Goal: Task Accomplishment & Management: Use online tool/utility

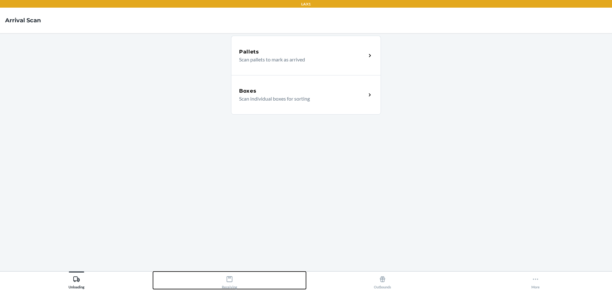
click at [228, 277] on icon at bounding box center [229, 279] width 6 height 6
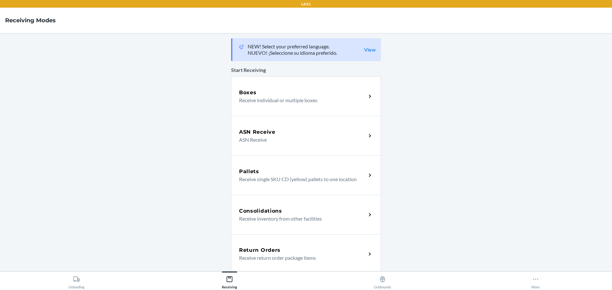
click at [255, 268] on div "Return Orders Receive return order package items" at bounding box center [306, 253] width 150 height 39
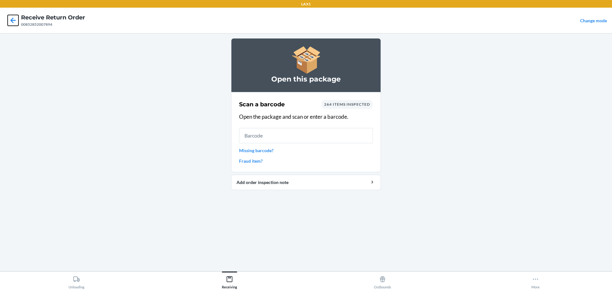
click at [11, 22] on icon at bounding box center [13, 20] width 11 height 11
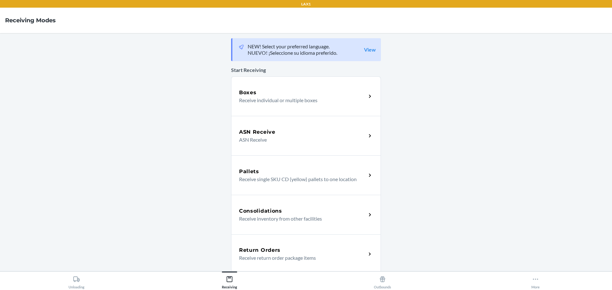
click at [285, 259] on p "Receive return order package items" at bounding box center [300, 258] width 122 height 8
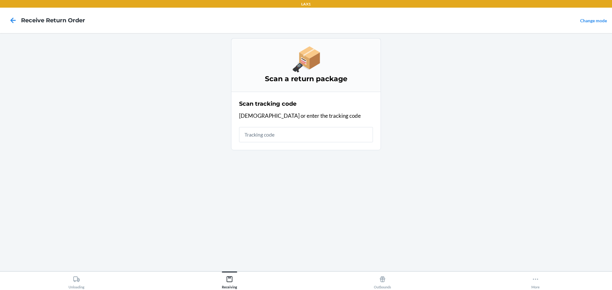
click at [251, 140] on input "text" at bounding box center [306, 134] width 134 height 15
type input "HATCHFACTOR"
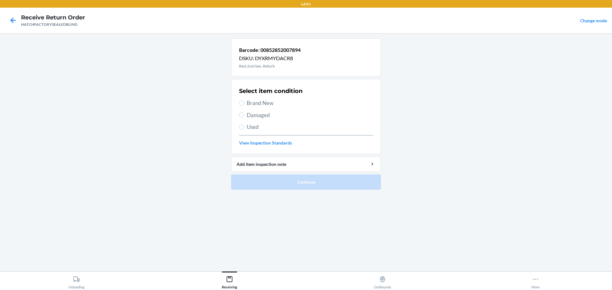
click at [259, 118] on span "Damaged" at bounding box center [310, 115] width 126 height 8
click at [244, 118] on input "Damaged" at bounding box center [241, 114] width 5 height 5
radio input "true"
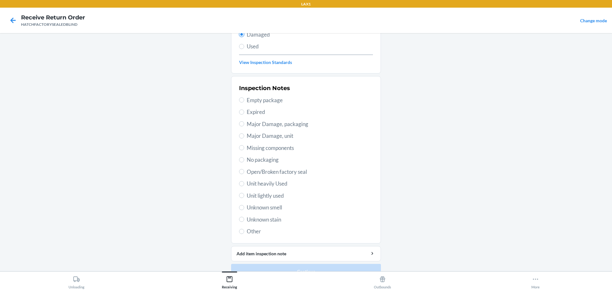
scroll to position [94, 0]
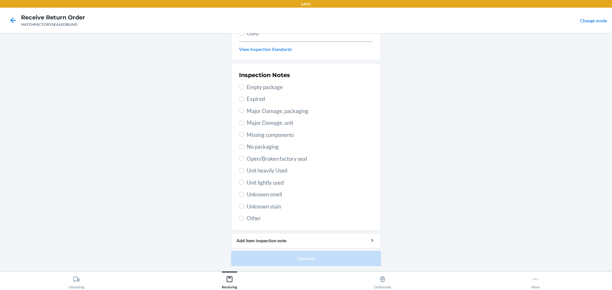
click at [249, 110] on span "Major Damage, packaging" at bounding box center [310, 111] width 126 height 8
click at [244, 110] on input "Major Damage, packaging" at bounding box center [241, 110] width 5 height 5
radio input "true"
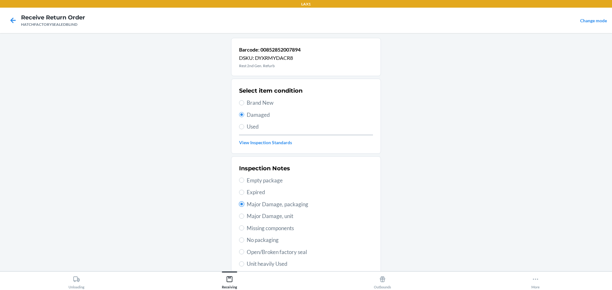
scroll to position [0, 0]
click at [254, 106] on span "Brand New" at bounding box center [310, 103] width 126 height 8
click at [244, 106] on input "Brand New" at bounding box center [241, 103] width 5 height 5
radio input "true"
radio input "false"
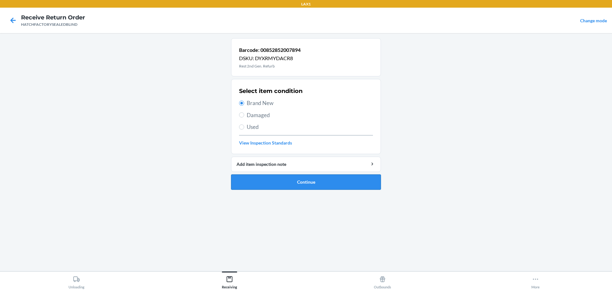
click at [254, 185] on button "Continue" at bounding box center [306, 182] width 150 height 15
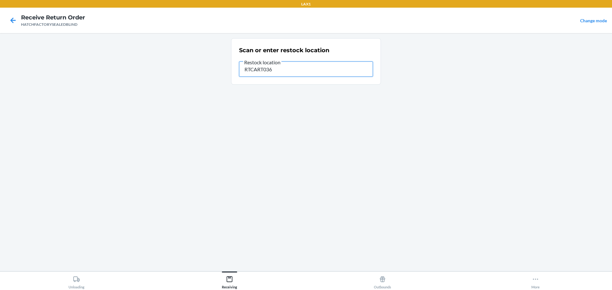
click at [322, 69] on input "RTCART036" at bounding box center [306, 68] width 134 height 15
drag, startPoint x: 328, startPoint y: 71, endPoint x: 273, endPoint y: 66, distance: 54.7
click at [273, 66] on input "RTCART036RTCART036" at bounding box center [306, 68] width 134 height 15
click at [280, 71] on input "RTCART036" at bounding box center [306, 68] width 134 height 15
type input "RTCART036"
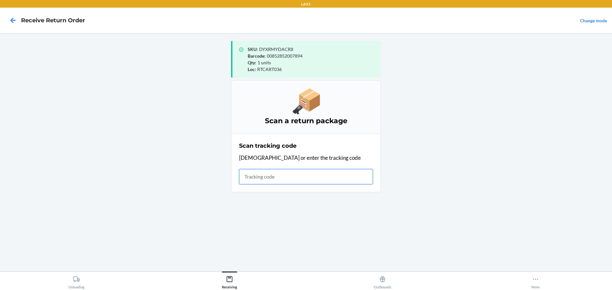
click at [287, 69] on div "Loc : RTCART036" at bounding box center [311, 69] width 128 height 7
click at [298, 179] on input "text" at bounding box center [306, 176] width 134 height 15
type input "HATCHFACTORYSEALEDBLI"
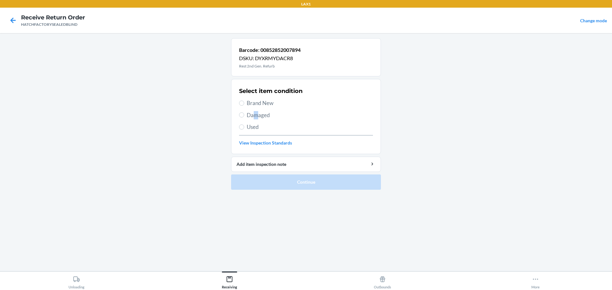
click at [256, 118] on span "Damaged" at bounding box center [310, 115] width 126 height 8
click at [257, 116] on span "Damaged" at bounding box center [310, 115] width 126 height 8
click at [244, 116] on input "Damaged" at bounding box center [241, 114] width 5 height 5
radio input "true"
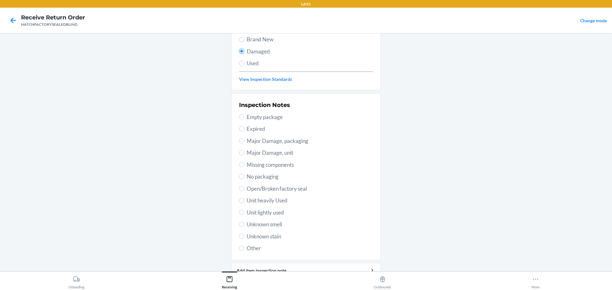
scroll to position [94, 0]
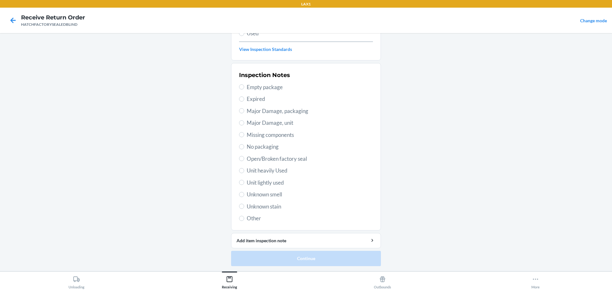
click at [264, 183] on span "Unit lightly used" at bounding box center [310, 183] width 126 height 8
click at [244, 183] on input "Unit lightly used" at bounding box center [241, 182] width 5 height 5
radio input "true"
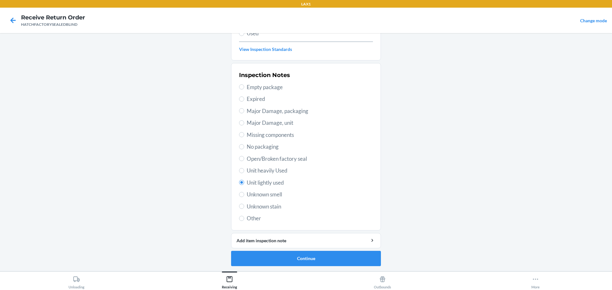
click at [257, 113] on span "Major Damage, packaging" at bounding box center [310, 111] width 126 height 8
click at [244, 113] on input "Major Damage, packaging" at bounding box center [241, 110] width 5 height 5
radio input "true"
radio input "false"
click at [263, 122] on span "Major Damage, unit" at bounding box center [310, 123] width 126 height 8
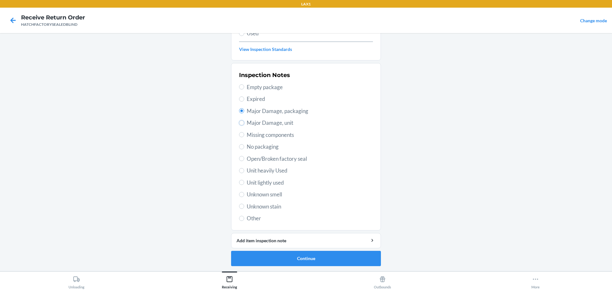
click at [244, 122] on input "Major Damage, unit" at bounding box center [241, 122] width 5 height 5
radio input "true"
radio input "false"
click at [260, 257] on button "Continue" at bounding box center [306, 258] width 150 height 15
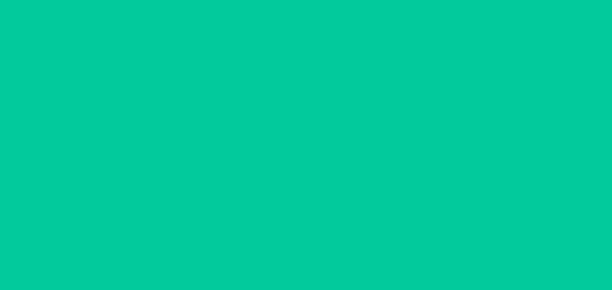
scroll to position [41, 0]
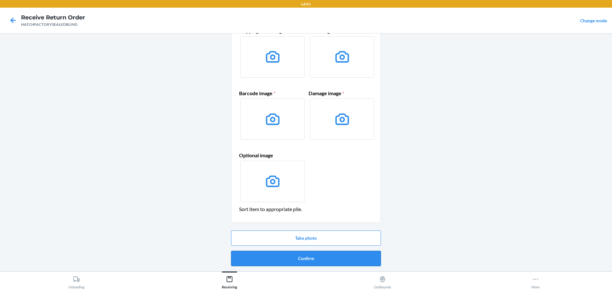
click at [248, 255] on button "Confirm" at bounding box center [306, 258] width 150 height 15
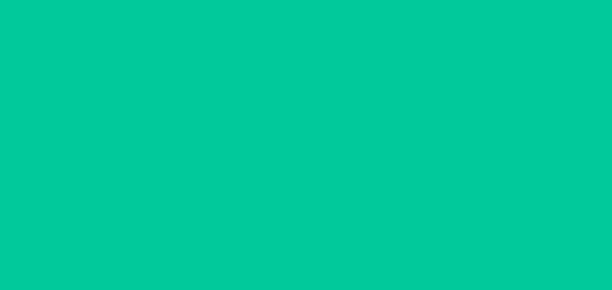
scroll to position [0, 0]
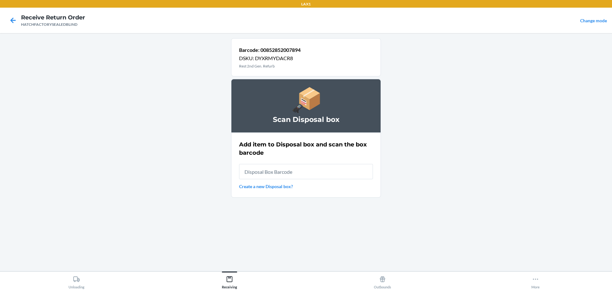
click at [291, 169] on input "text" at bounding box center [306, 171] width 134 height 15
type input "RB000001819"
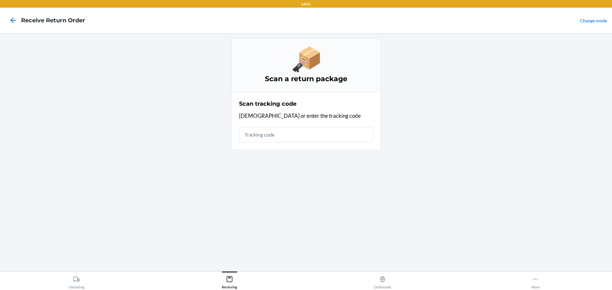
click at [547, 272] on div "LAX1 Receive Return Order Change mode Scan a return package Scan tracking code …" at bounding box center [306, 145] width 612 height 290
click at [280, 141] on input "text" at bounding box center [306, 134] width 134 height 15
type input "HATCHFACTORYS"
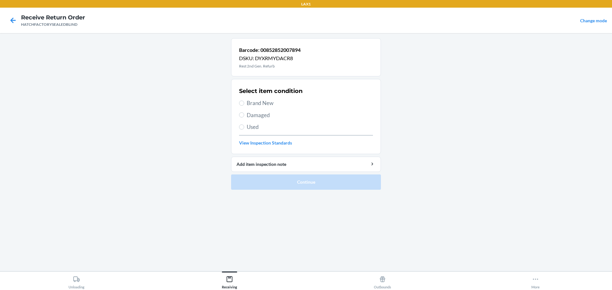
click at [251, 107] on div "Select item condition Brand New Damaged Used View Inspection Standards" at bounding box center [306, 116] width 134 height 63
click at [242, 102] on input "Brand New" at bounding box center [241, 103] width 5 height 5
radio input "true"
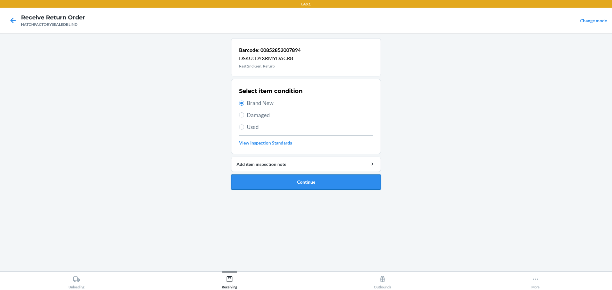
click at [251, 178] on button "Continue" at bounding box center [306, 182] width 150 height 15
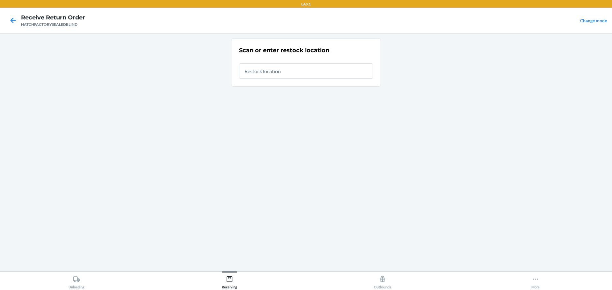
click at [251, 175] on div "Scan or enter restock location" at bounding box center [306, 152] width 150 height 228
type input "RTCART036"
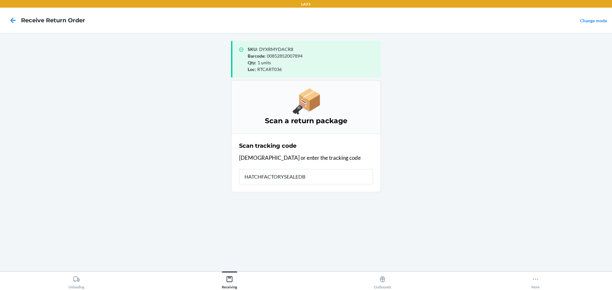
type input "HATCHFACTORYSEALEDBL"
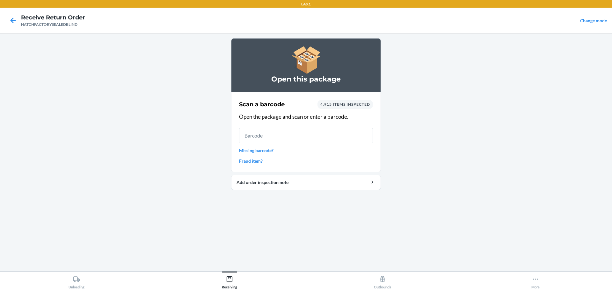
click at [321, 139] on input "text" at bounding box center [306, 135] width 134 height 15
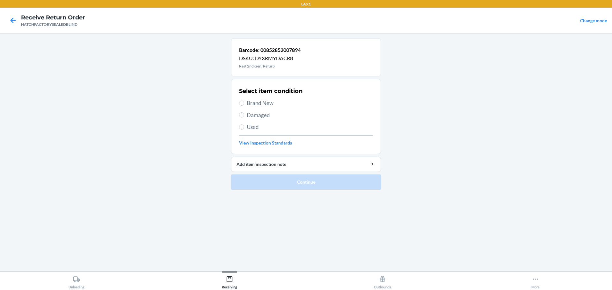
click at [261, 113] on span "Damaged" at bounding box center [310, 115] width 126 height 8
click at [244, 113] on input "Damaged" at bounding box center [241, 114] width 5 height 5
radio input "true"
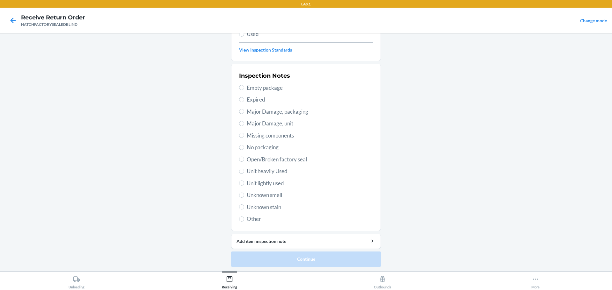
scroll to position [94, 0]
click at [280, 121] on span "Major Damage, unit" at bounding box center [310, 123] width 126 height 8
click at [244, 121] on input "Major Damage, unit" at bounding box center [241, 122] width 5 height 5
radio input "true"
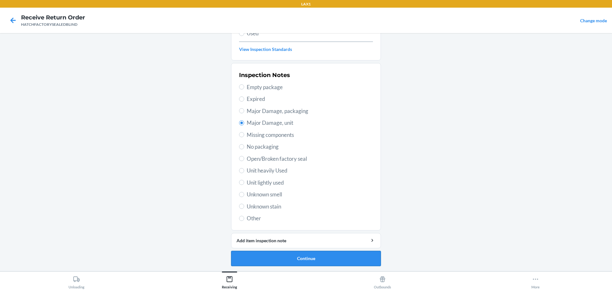
click at [333, 262] on button "Continue" at bounding box center [306, 258] width 150 height 15
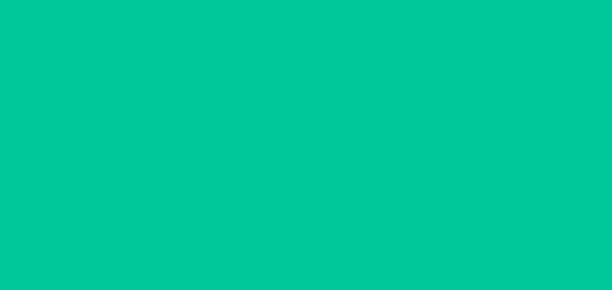
scroll to position [41, 0]
click at [333, 262] on button "Confirm" at bounding box center [306, 258] width 150 height 15
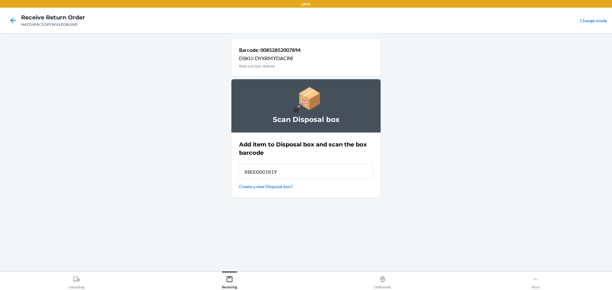
type input "RB000001819"
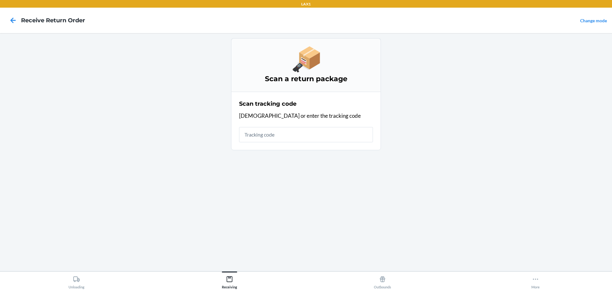
click at [298, 138] on input "text" at bounding box center [306, 134] width 134 height 15
type input "HATCHFACTORYSEA"
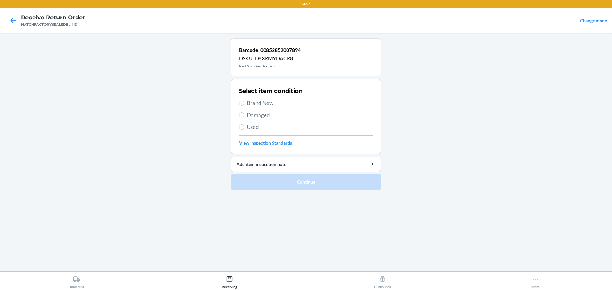
drag, startPoint x: 261, startPoint y: 104, endPoint x: 261, endPoint y: 100, distance: 3.8
click at [260, 103] on span "Brand New" at bounding box center [310, 103] width 126 height 8
click at [244, 103] on input "Brand New" at bounding box center [241, 103] width 5 height 5
radio input "true"
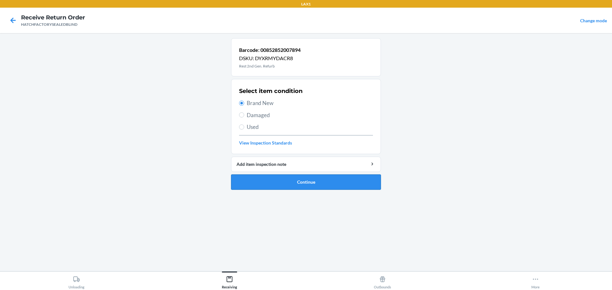
click at [277, 176] on button "Continue" at bounding box center [306, 182] width 150 height 15
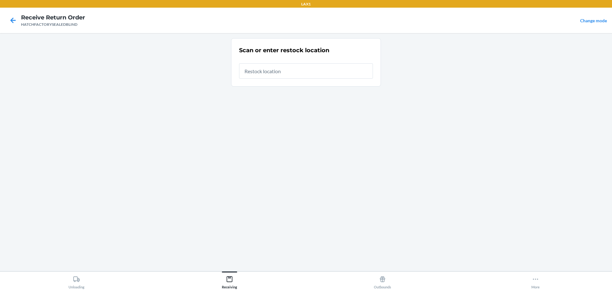
click at [258, 69] on input "text" at bounding box center [306, 70] width 134 height 15
type input "RTCART036"
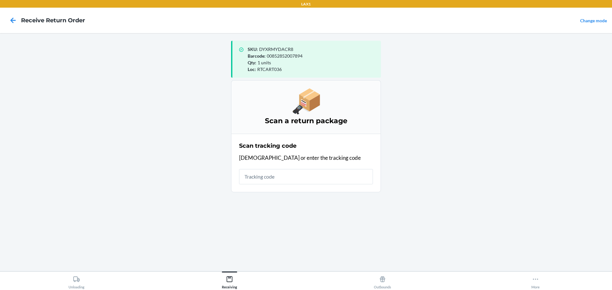
drag, startPoint x: 132, startPoint y: 185, endPoint x: 213, endPoint y: 204, distance: 83.1
click at [204, 226] on main "SKU : DYXRMYDACR8 Barcode : 00852852007894 Qty : 1 units Loc : RTCART036 Scan a…" at bounding box center [306, 152] width 612 height 238
click at [265, 181] on input "text" at bounding box center [306, 176] width 134 height 15
type input "HATCHFACTORY"
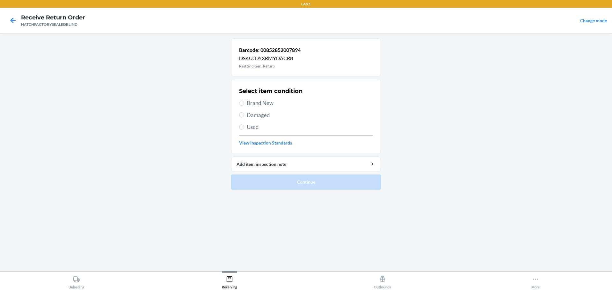
click at [250, 115] on span "Damaged" at bounding box center [310, 115] width 126 height 8
click at [244, 115] on input "Damaged" at bounding box center [241, 114] width 5 height 5
radio input "true"
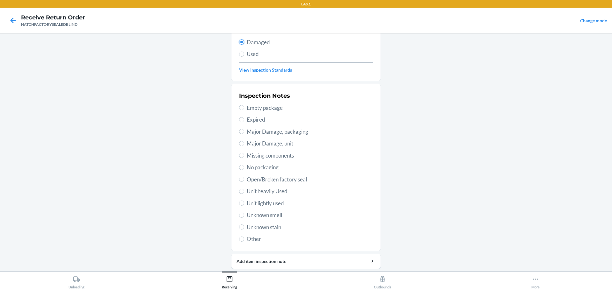
scroll to position [94, 0]
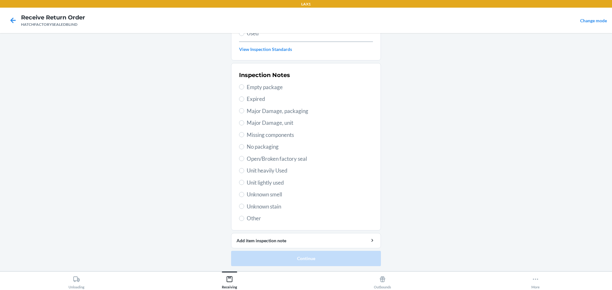
click at [268, 122] on span "Major Damage, unit" at bounding box center [310, 123] width 126 height 8
click at [244, 122] on input "Major Damage, unit" at bounding box center [241, 122] width 5 height 5
radio input "true"
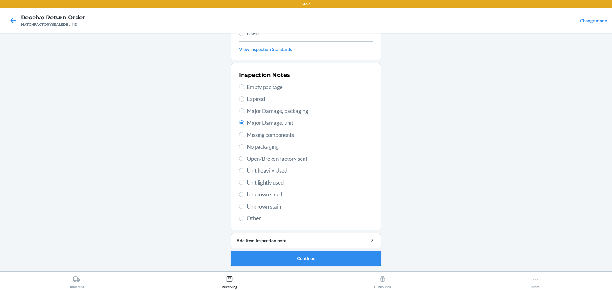
click at [293, 252] on button "Continue" at bounding box center [306, 258] width 150 height 15
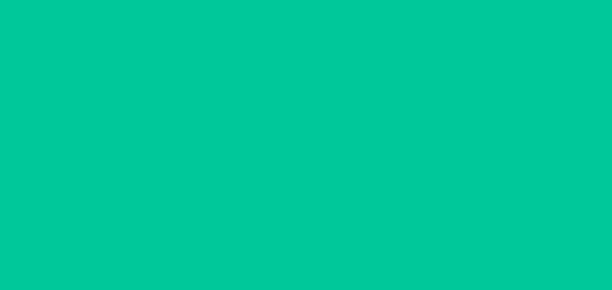
scroll to position [41, 0]
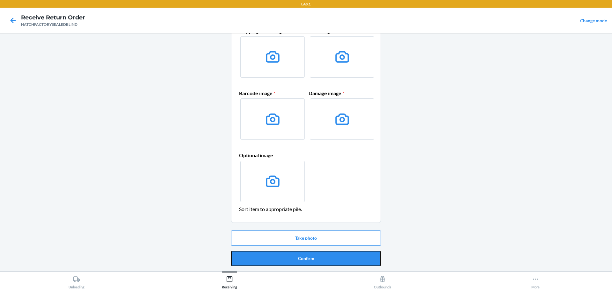
click at [293, 252] on button "Confirm" at bounding box center [306, 258] width 150 height 15
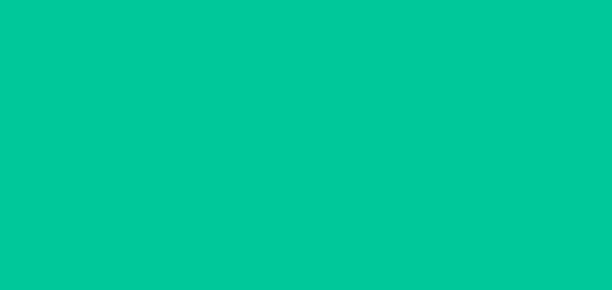
scroll to position [0, 0]
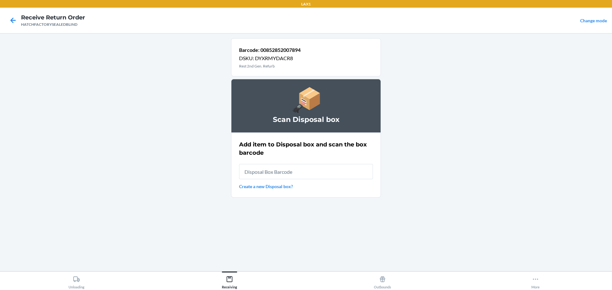
click at [318, 171] on input "text" at bounding box center [306, 171] width 134 height 15
type input "RB000001819"
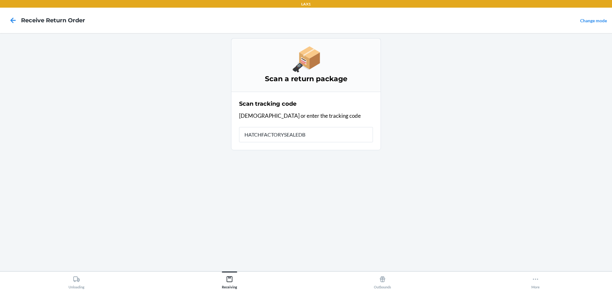
type input "HATCHFACTORYSEALEDBL"
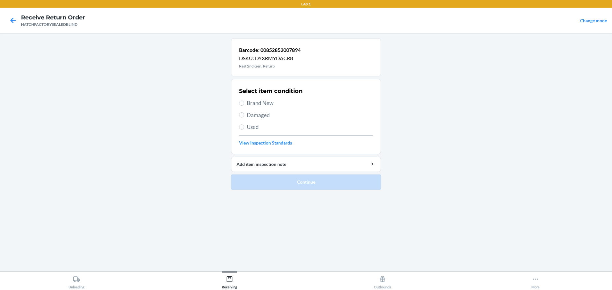
click at [256, 114] on span "Damaged" at bounding box center [310, 115] width 126 height 8
click at [244, 114] on input "Damaged" at bounding box center [241, 114] width 5 height 5
radio input "true"
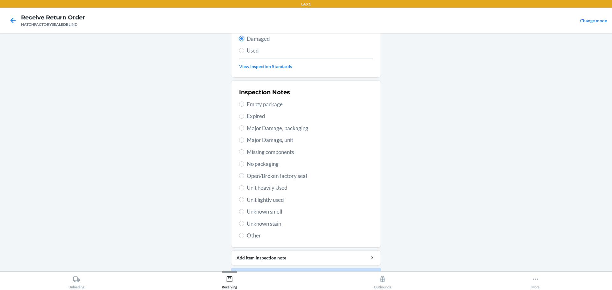
scroll to position [94, 0]
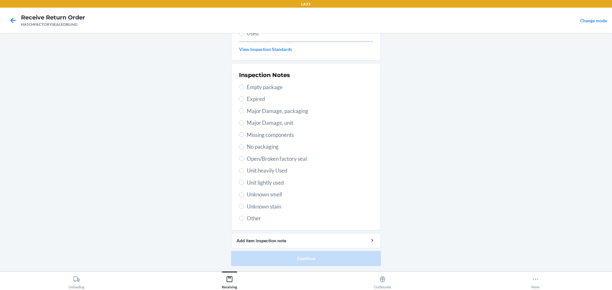
click at [250, 110] on span "Major Damage, packaging" at bounding box center [310, 111] width 126 height 8
click at [244, 110] on input "Major Damage, packaging" at bounding box center [241, 110] width 5 height 5
radio input "true"
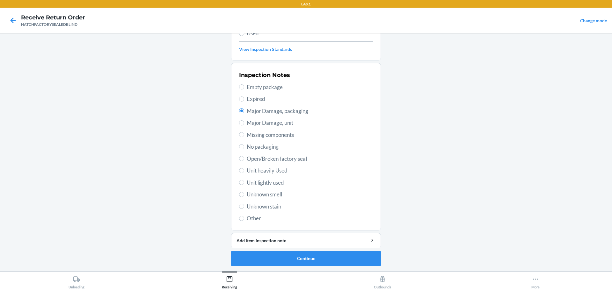
click at [262, 122] on span "Major Damage, unit" at bounding box center [310, 123] width 126 height 8
click at [244, 122] on input "Major Damage, unit" at bounding box center [241, 122] width 5 height 5
radio input "true"
radio input "false"
click at [284, 262] on button "Continue" at bounding box center [306, 258] width 150 height 15
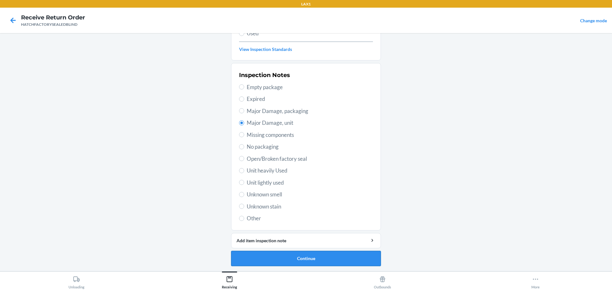
scroll to position [41, 0]
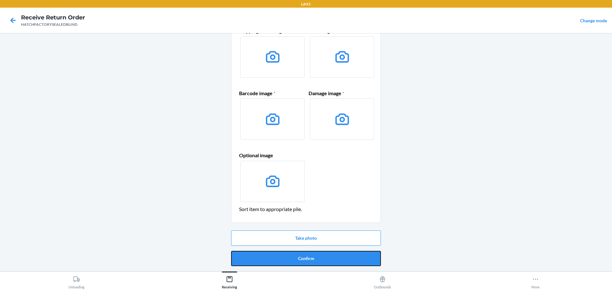
click at [284, 262] on button "Confirm" at bounding box center [306, 258] width 150 height 15
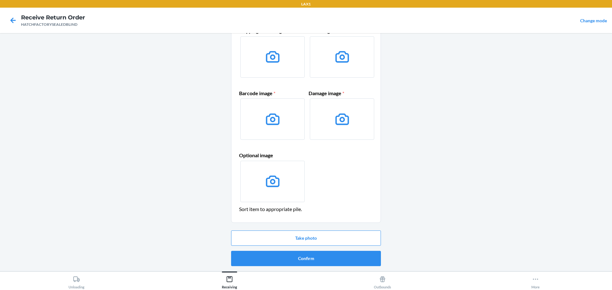
scroll to position [0, 0]
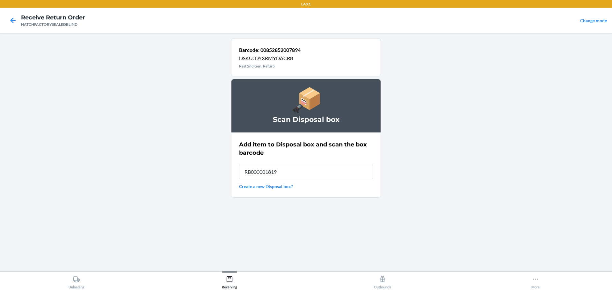
type input "RB000001819"
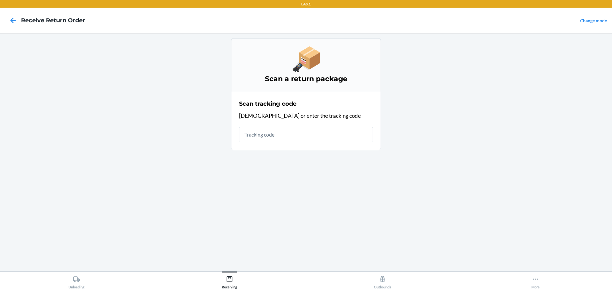
click at [306, 137] on input "text" at bounding box center [306, 134] width 134 height 15
type input "uHATCHFACTORYSEALEDBLI"
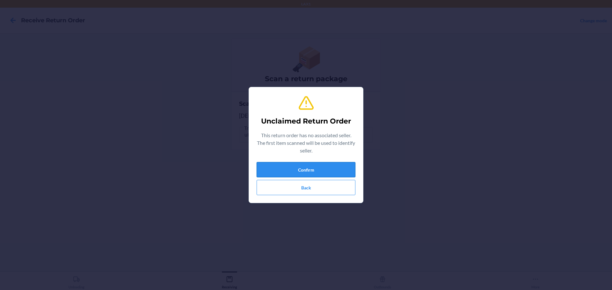
click at [302, 170] on button "Confirm" at bounding box center [305, 169] width 99 height 15
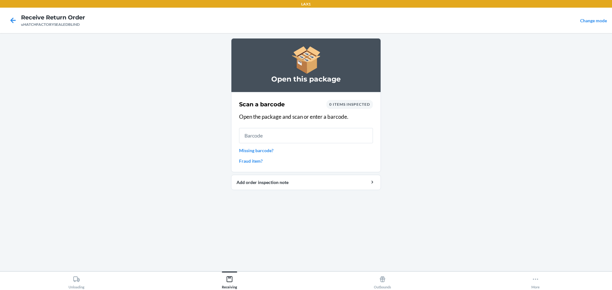
click at [284, 141] on input "text" at bounding box center [306, 135] width 134 height 15
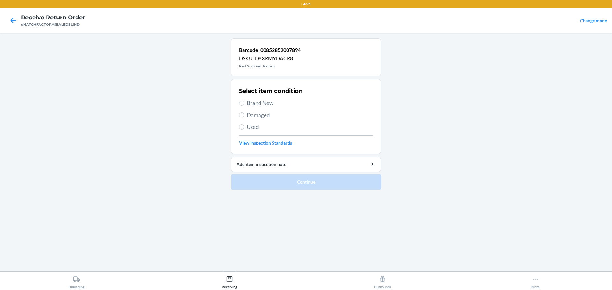
click at [262, 116] on span "Damaged" at bounding box center [310, 115] width 126 height 8
click at [244, 116] on input "Damaged" at bounding box center [241, 114] width 5 height 5
radio input "true"
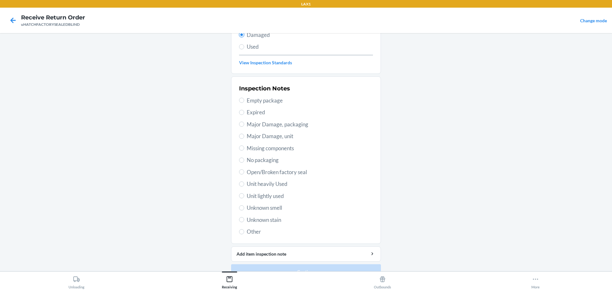
scroll to position [94, 0]
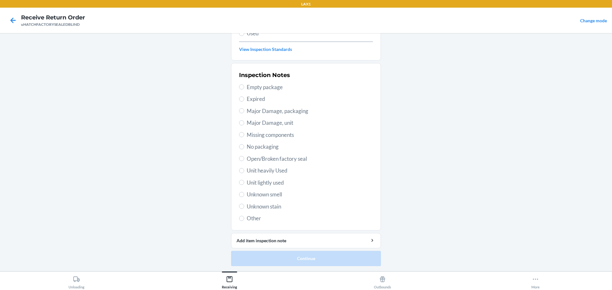
click at [258, 125] on span "Major Damage, unit" at bounding box center [310, 123] width 126 height 8
click at [244, 125] on input "Major Damage, unit" at bounding box center [241, 122] width 5 height 5
radio input "true"
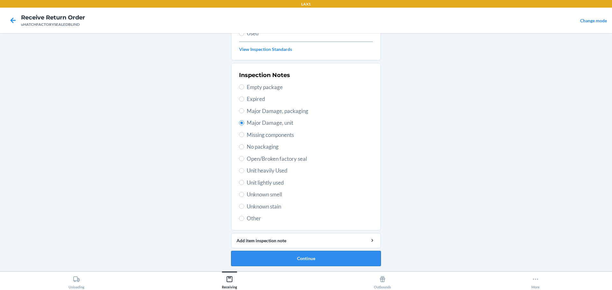
click at [287, 259] on button "Continue" at bounding box center [306, 258] width 150 height 15
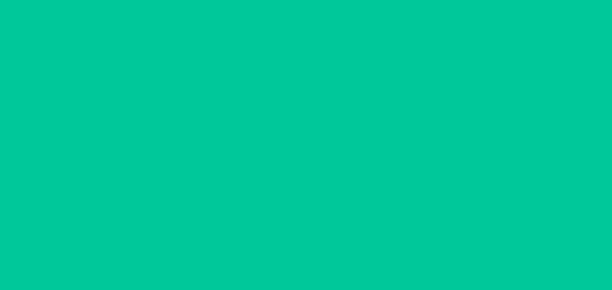
scroll to position [41, 0]
click at [287, 259] on button "Confirm" at bounding box center [306, 258] width 150 height 15
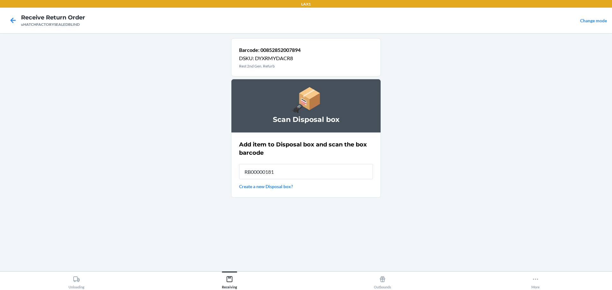
type input "RB000001819"
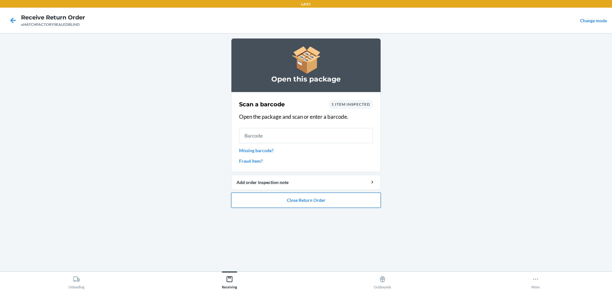
click at [290, 202] on button "Close Return Order" at bounding box center [306, 200] width 150 height 15
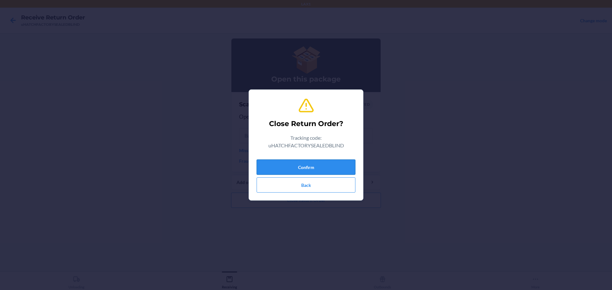
click at [307, 168] on button "Confirm" at bounding box center [305, 167] width 99 height 15
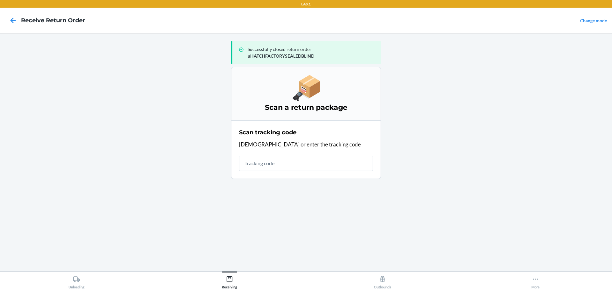
click at [290, 166] on input "text" at bounding box center [306, 163] width 134 height 15
type input "HATCHFACT"
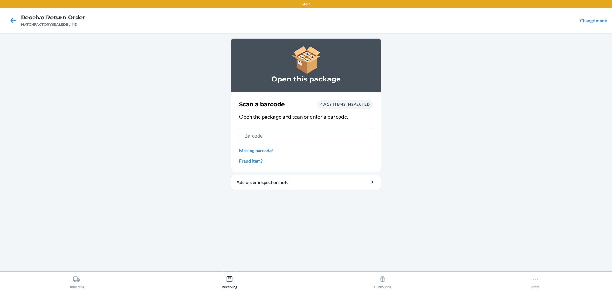
click at [284, 135] on input "text" at bounding box center [306, 135] width 134 height 15
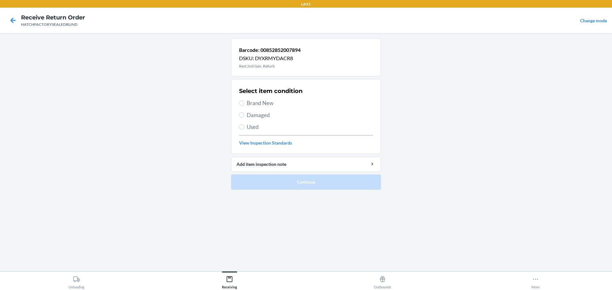
click at [253, 118] on span "Damaged" at bounding box center [310, 115] width 126 height 8
click at [244, 118] on input "Damaged" at bounding box center [241, 114] width 5 height 5
radio input "true"
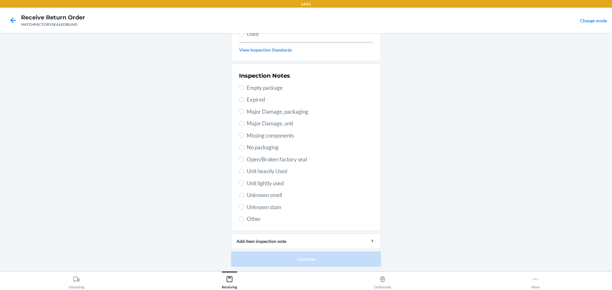
scroll to position [94, 0]
click at [256, 184] on span "Unit lightly used" at bounding box center [310, 183] width 126 height 8
click at [244, 184] on input "Unit lightly used" at bounding box center [241, 182] width 5 height 5
radio input "true"
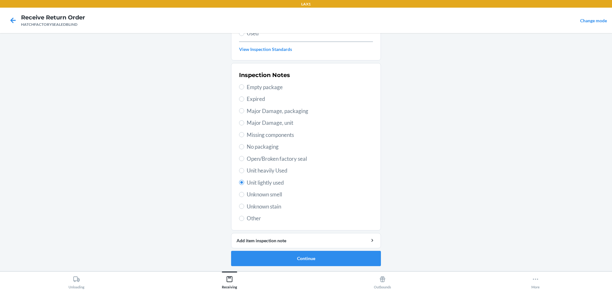
click at [260, 126] on span "Major Damage, unit" at bounding box center [310, 123] width 126 height 8
click at [244, 125] on input "Major Damage, unit" at bounding box center [241, 122] width 5 height 5
radio input "true"
radio input "false"
click at [264, 264] on button "Continue" at bounding box center [306, 258] width 150 height 15
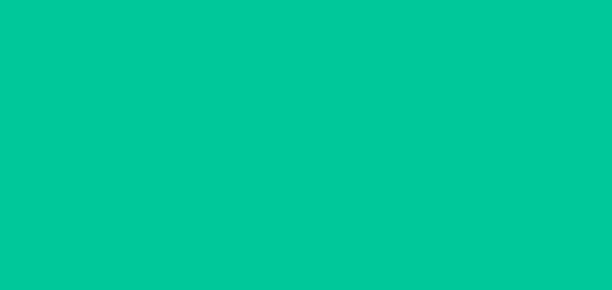
scroll to position [41, 0]
click at [264, 264] on button "Confirm" at bounding box center [306, 258] width 150 height 15
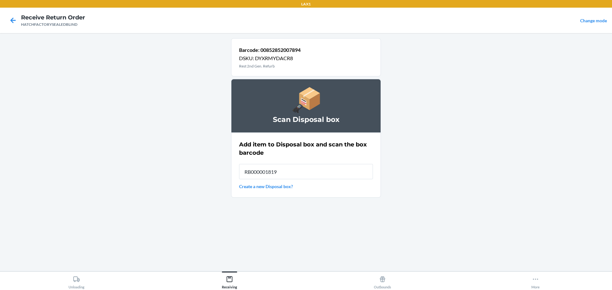
type input "RB000001819"
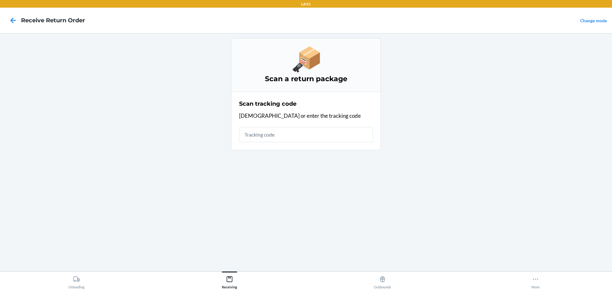
click at [280, 136] on input "text" at bounding box center [306, 134] width 134 height 15
type input "HATCHFACTORYSEAL"
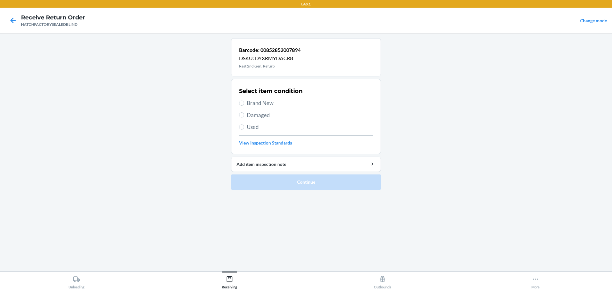
click at [252, 116] on span "Damaged" at bounding box center [310, 115] width 126 height 8
click at [244, 116] on input "Damaged" at bounding box center [241, 114] width 5 height 5
radio input "true"
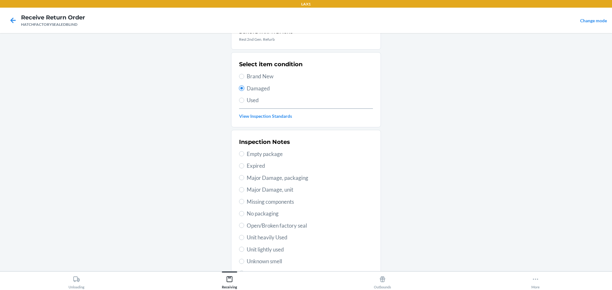
scroll to position [64, 0]
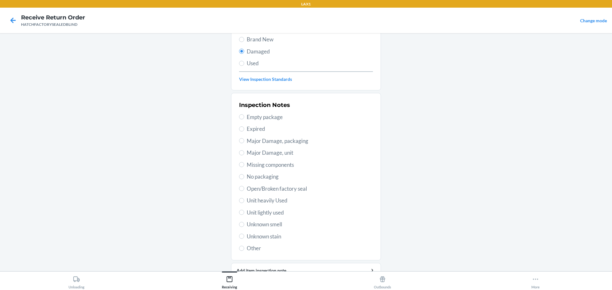
click at [274, 142] on span "Major Damage, packaging" at bounding box center [310, 141] width 126 height 8
click at [244, 142] on input "Major Damage, packaging" at bounding box center [241, 140] width 5 height 5
radio input "true"
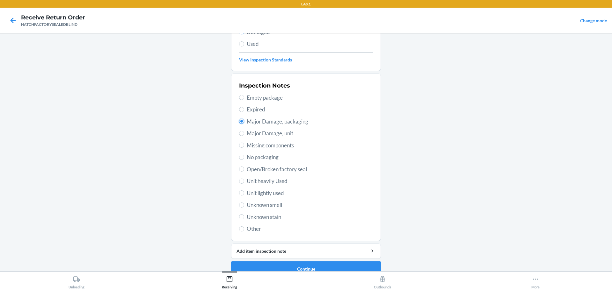
scroll to position [94, 0]
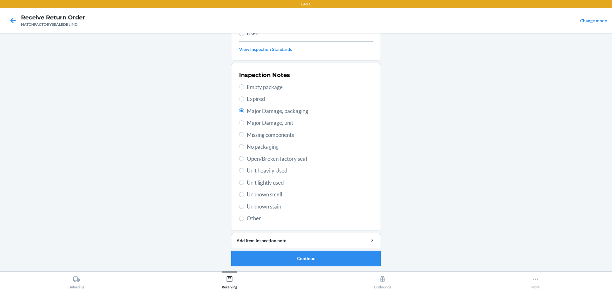
click at [311, 261] on button "Continue" at bounding box center [306, 258] width 150 height 15
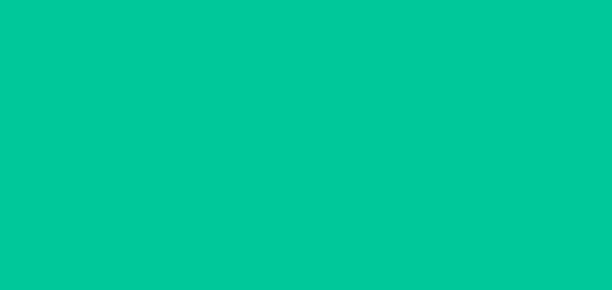
scroll to position [41, 0]
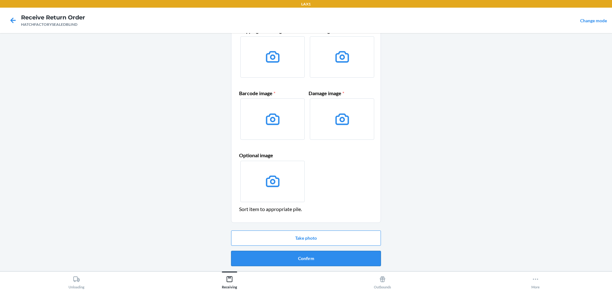
click at [309, 261] on button "Confirm" at bounding box center [306, 258] width 150 height 15
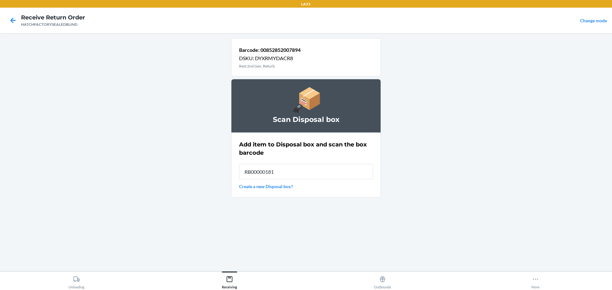
type input "RB000001819"
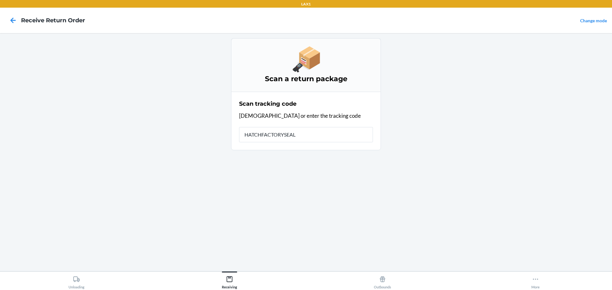
type input "HATCHFACTORYSEALE"
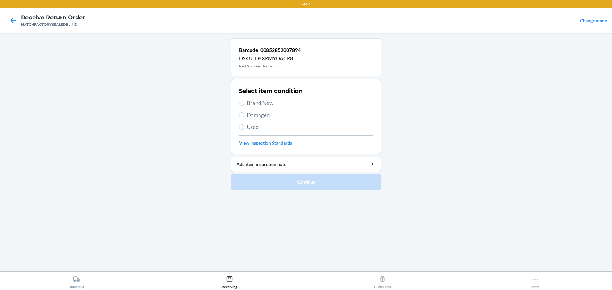
click at [256, 102] on span "Brand New" at bounding box center [310, 103] width 126 height 8
click at [244, 102] on input "Brand New" at bounding box center [241, 103] width 5 height 5
radio input "true"
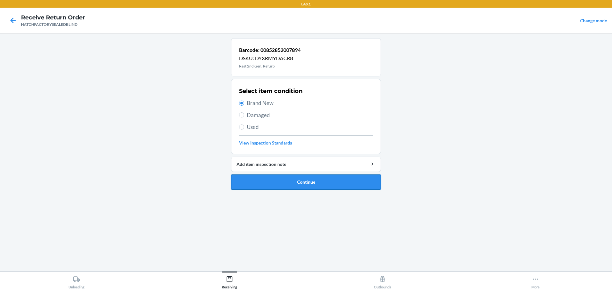
click at [277, 182] on button "Continue" at bounding box center [306, 182] width 150 height 15
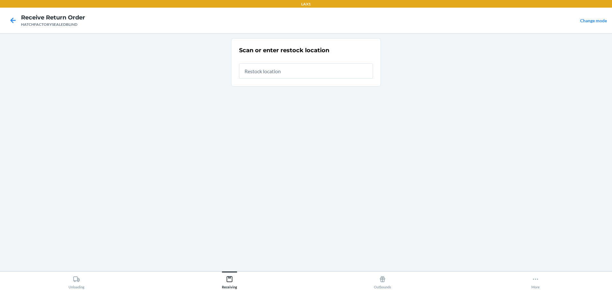
click at [331, 68] on input "text" at bounding box center [306, 70] width 134 height 15
type input "RTCART036"
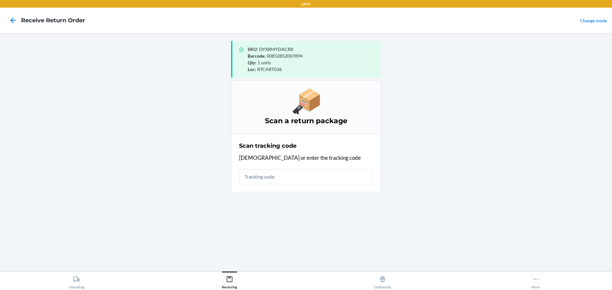
click at [265, 178] on input "text" at bounding box center [306, 176] width 134 height 15
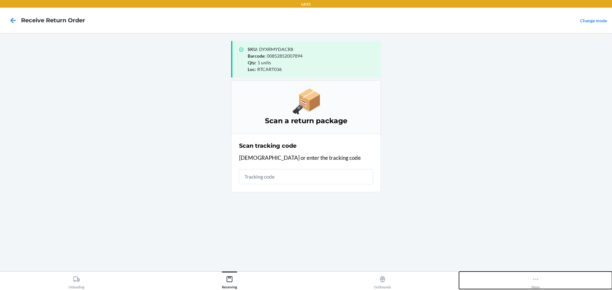
click at [539, 281] on div "More" at bounding box center [535, 281] width 8 height 16
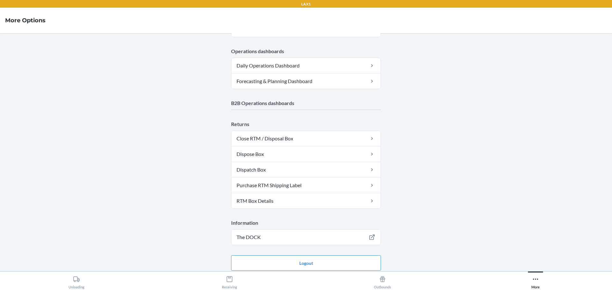
drag, startPoint x: 467, startPoint y: 219, endPoint x: 464, endPoint y: 219, distance: 3.5
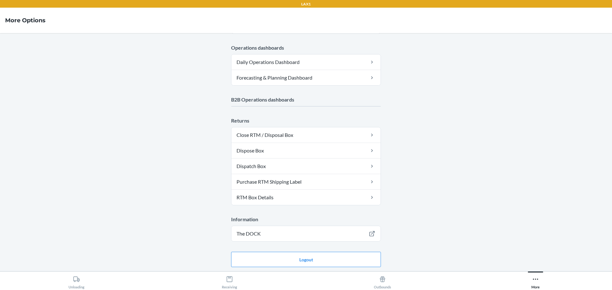
scroll to position [291, 0]
click at [354, 252] on button "Logout" at bounding box center [306, 258] width 150 height 15
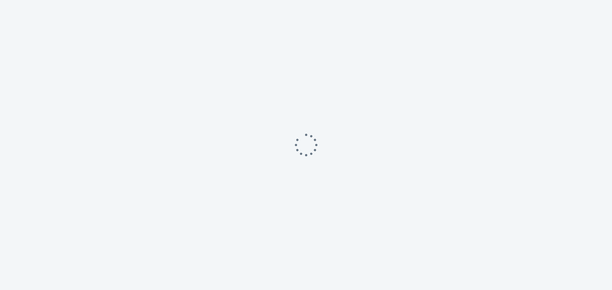
click at [351, 256] on div at bounding box center [306, 145] width 612 height 290
